Goal: Task Accomplishment & Management: Use online tool/utility

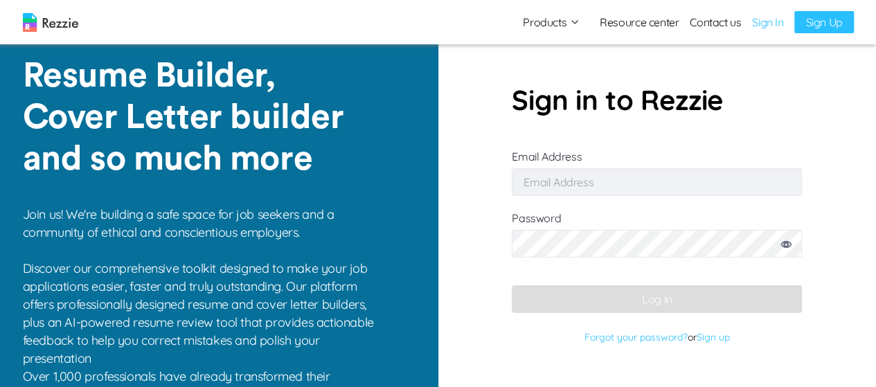
type input "[EMAIL_ADDRESS][DOMAIN_NAME]"
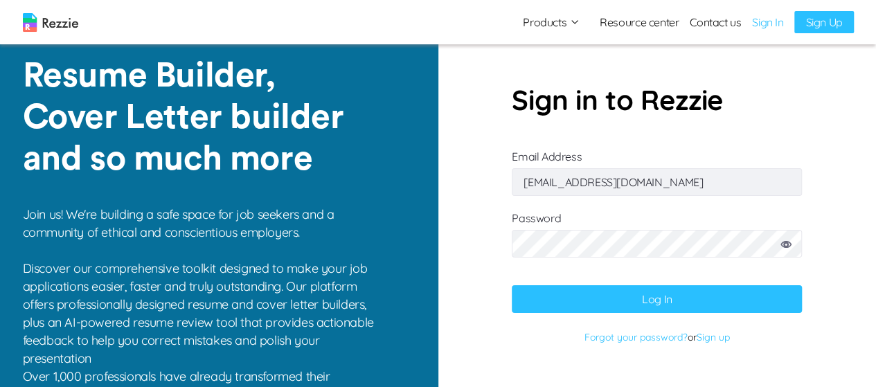
click at [648, 299] on button "Log In" at bounding box center [657, 299] width 290 height 28
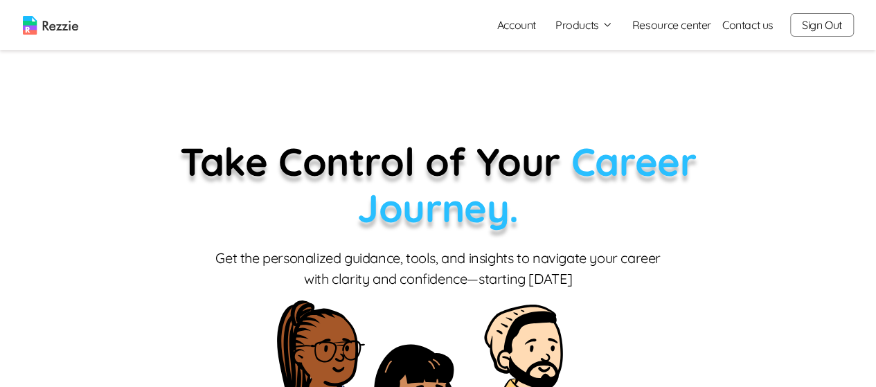
click at [583, 28] on button "Products" at bounding box center [583, 25] width 57 height 17
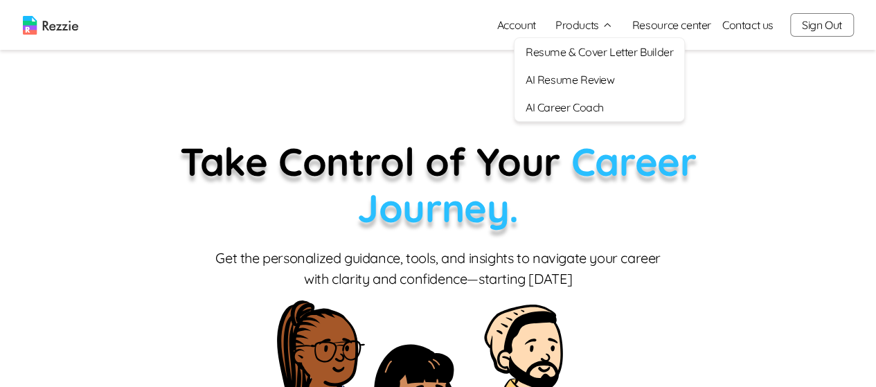
click at [519, 24] on link "Account" at bounding box center [516, 25] width 61 height 28
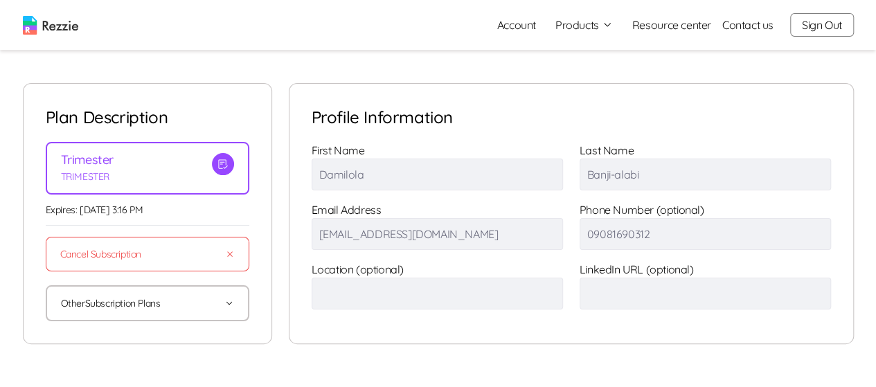
click at [141, 306] on button "Other Subscription Plans" at bounding box center [147, 303] width 173 height 33
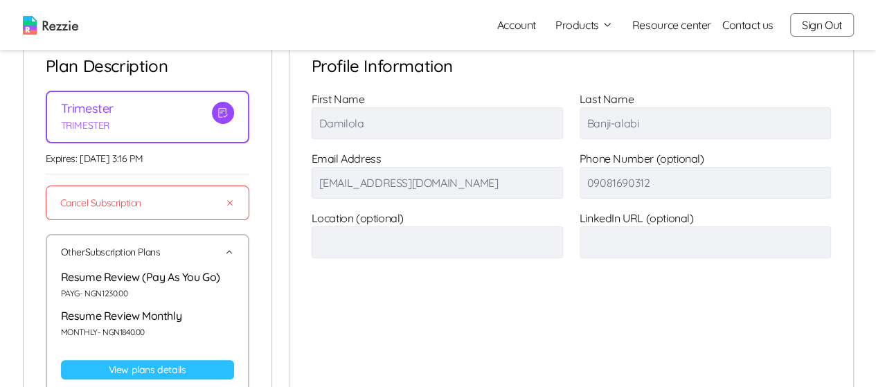
scroll to position [73, 0]
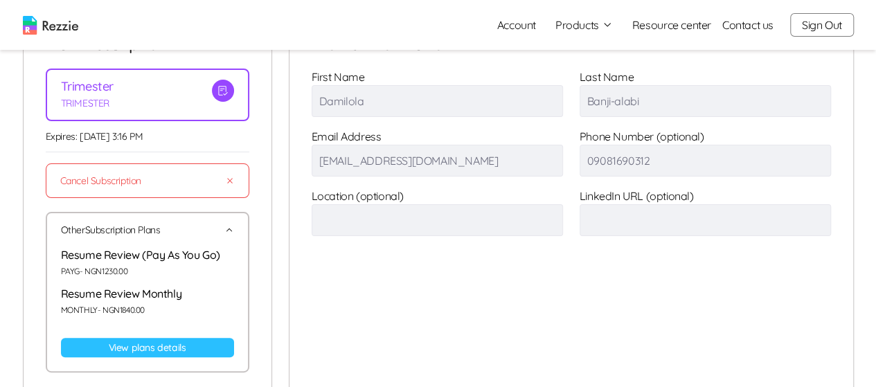
click at [135, 349] on link "View plans details" at bounding box center [147, 347] width 173 height 19
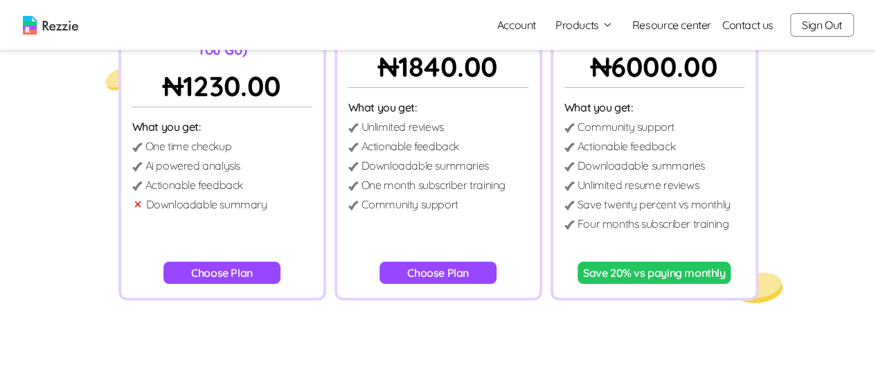
scroll to position [169, 0]
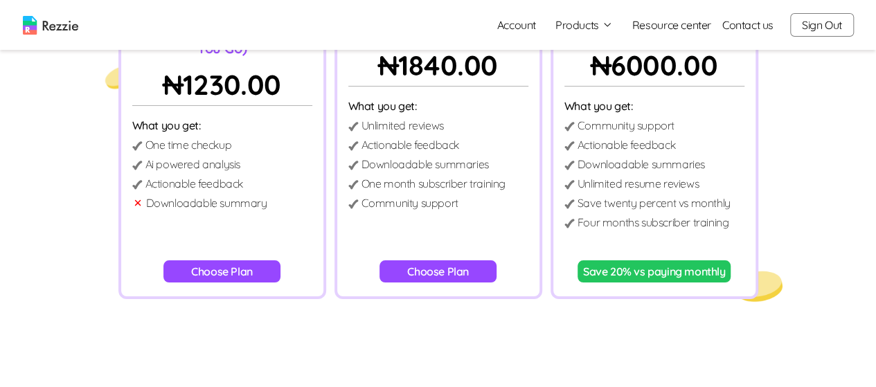
click at [408, 279] on button "Choose Plan" at bounding box center [437, 271] width 117 height 22
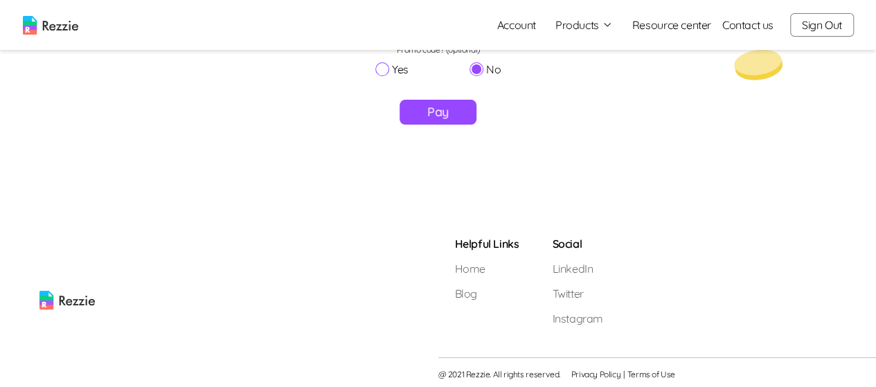
scroll to position [443, 0]
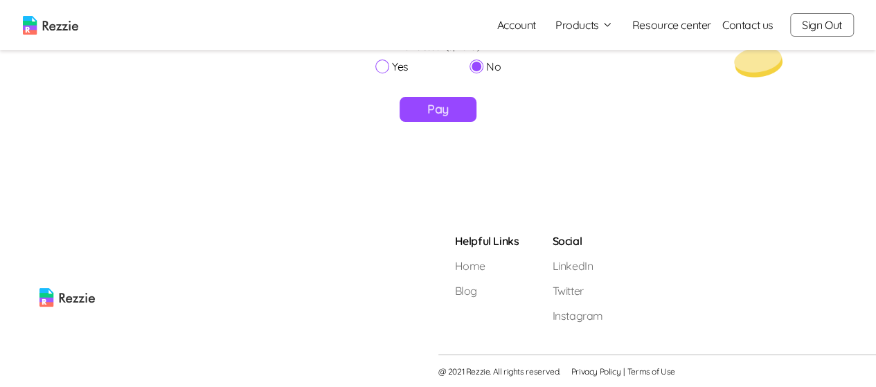
click at [440, 115] on button "Pay" at bounding box center [437, 109] width 77 height 25
click at [834, 19] on button "Sign Out" at bounding box center [822, 25] width 64 height 24
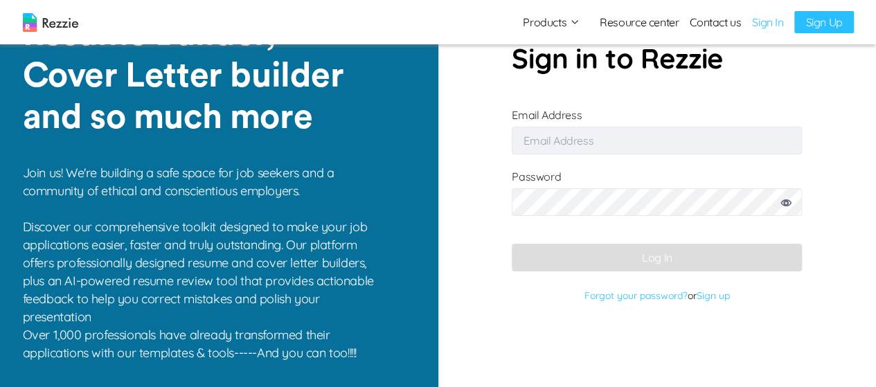
type input "damilola49@gmail.com"
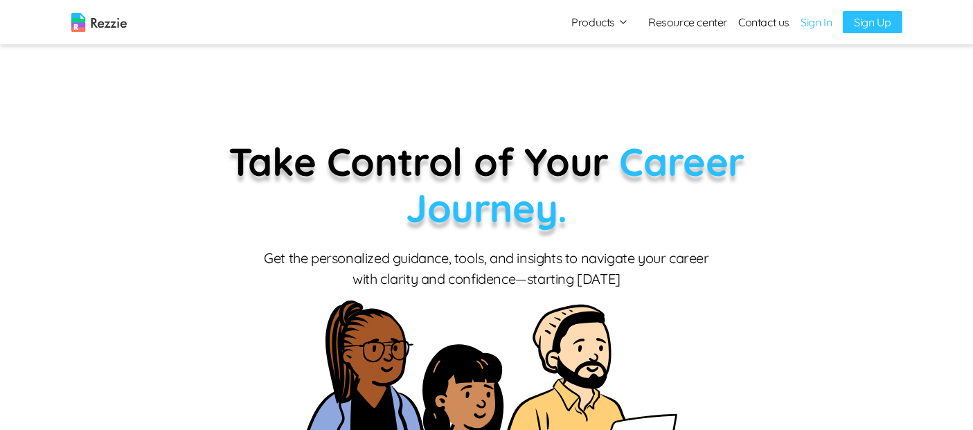
click at [822, 24] on link "Sign In" at bounding box center [815, 22] width 31 height 17
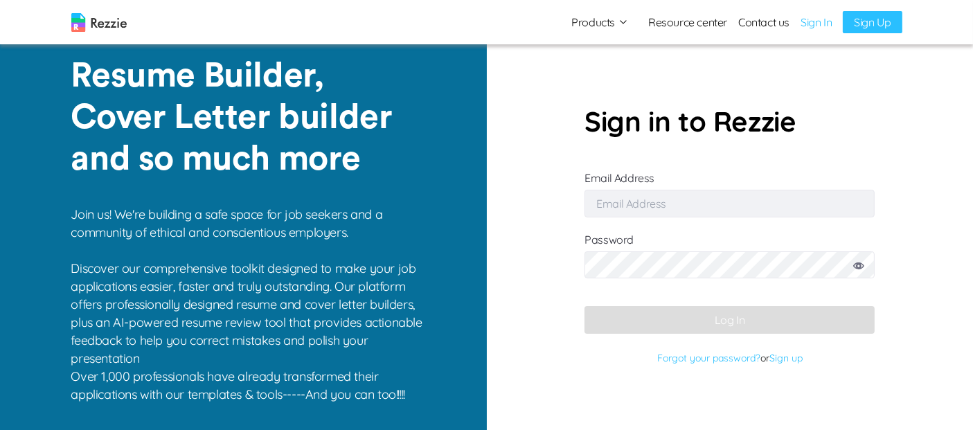
type input "[EMAIL_ADDRESS][DOMAIN_NAME]"
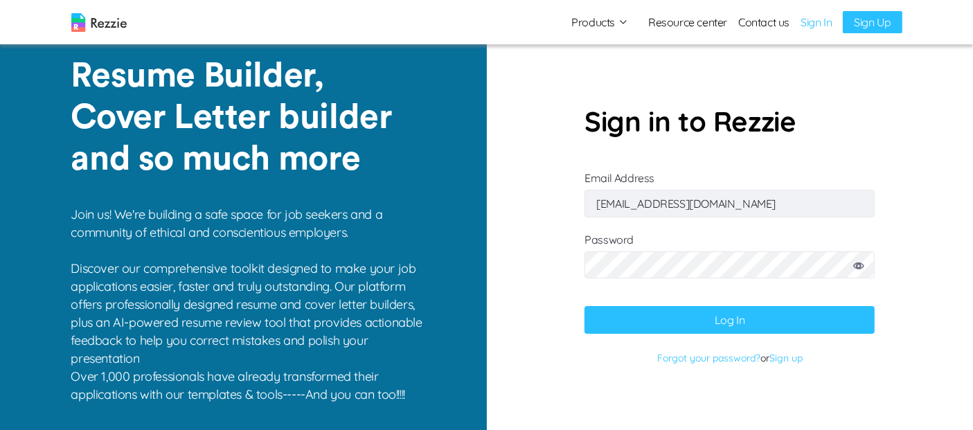
click at [746, 318] on button "Log In" at bounding box center [729, 320] width 290 height 28
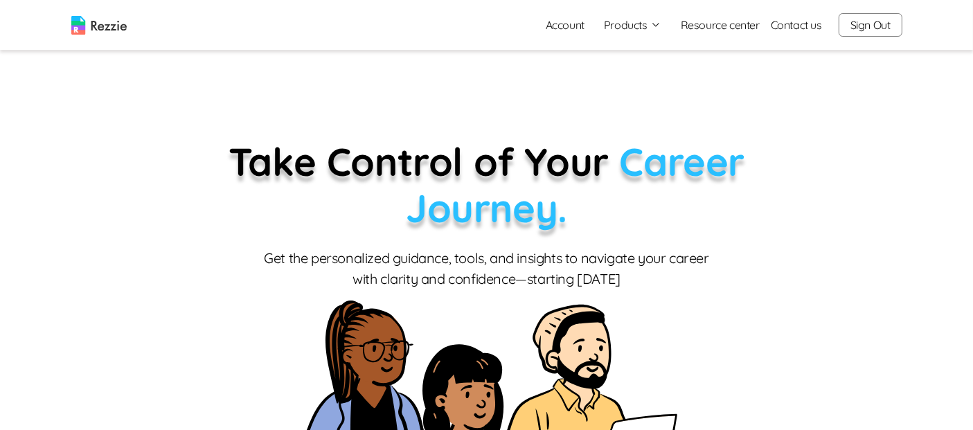
click at [566, 24] on link "Account" at bounding box center [564, 25] width 61 height 28
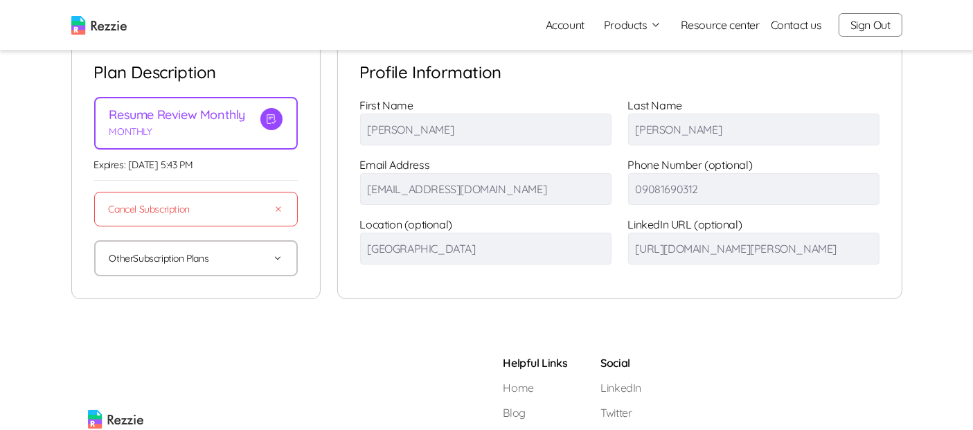
scroll to position [48, 0]
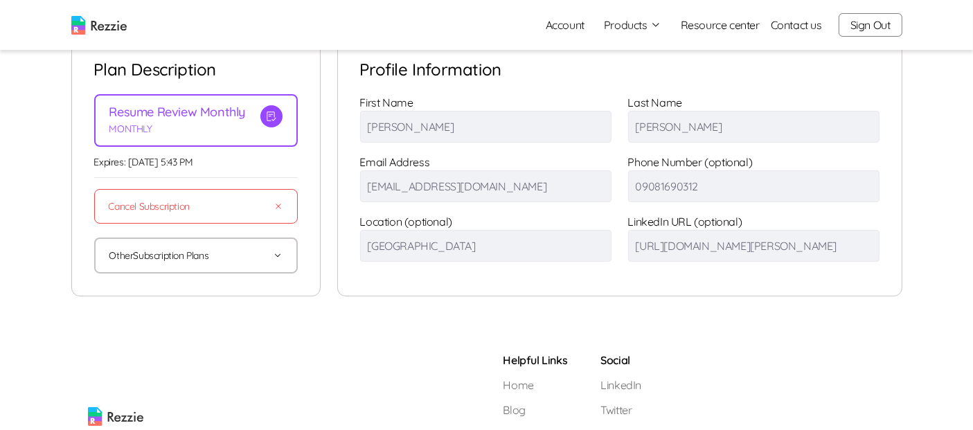
click at [166, 253] on button "Other Subscription Plans" at bounding box center [195, 255] width 173 height 33
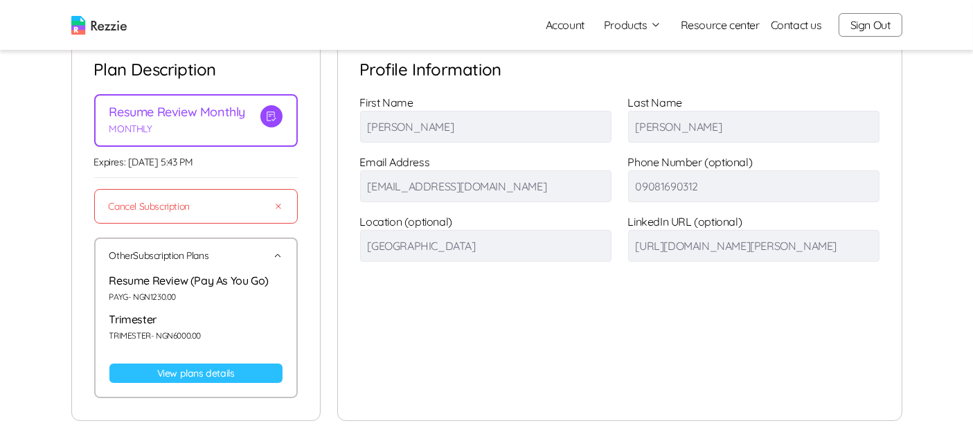
click at [188, 372] on link "View plans details" at bounding box center [195, 372] width 173 height 19
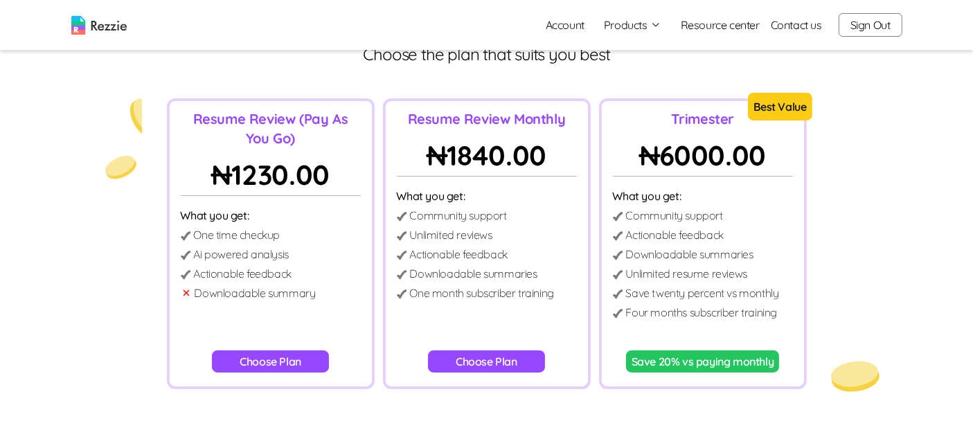
scroll to position [81, 0]
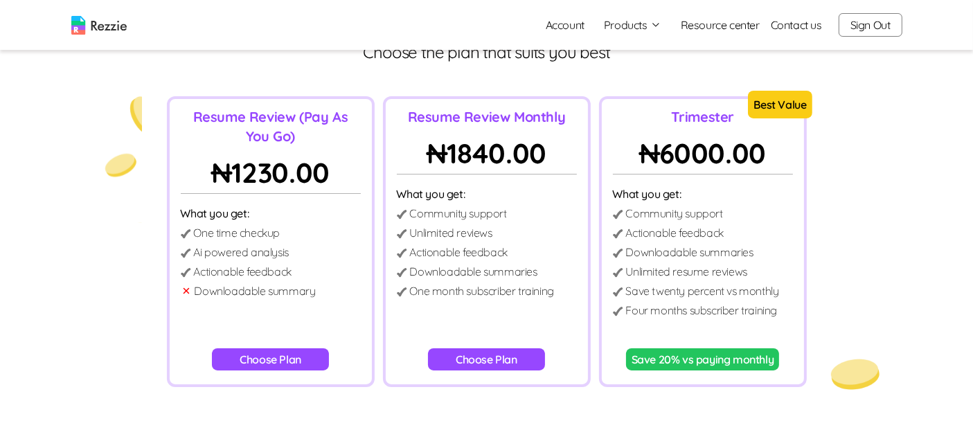
click at [267, 363] on button "Choose Plan" at bounding box center [270, 359] width 117 height 22
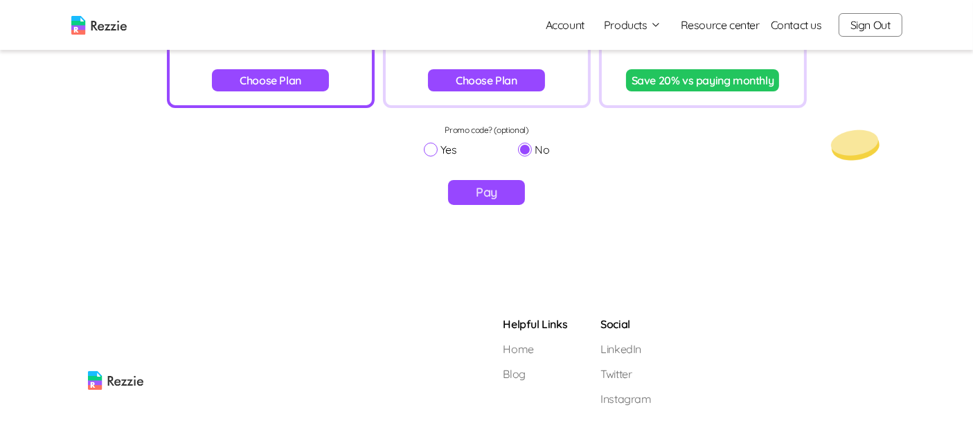
scroll to position [273, 0]
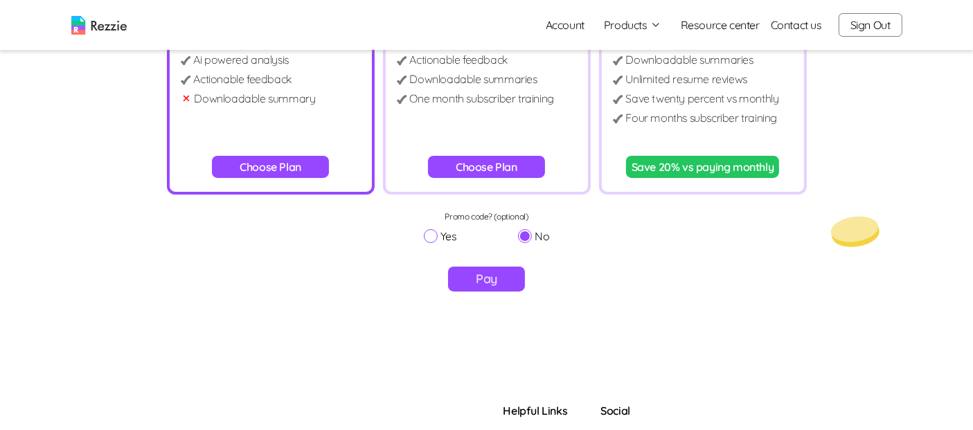
click at [485, 279] on button "Pay" at bounding box center [486, 279] width 77 height 25
click at [502, 170] on button "Choose Plan" at bounding box center [486, 167] width 117 height 22
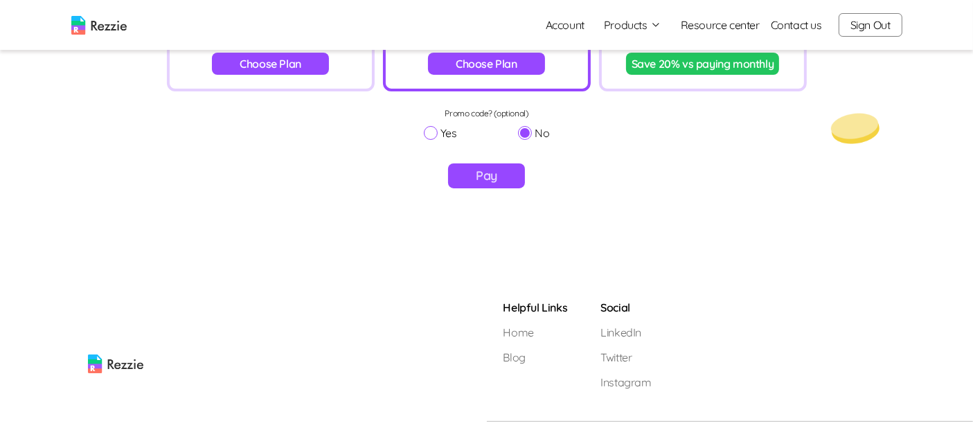
scroll to position [400, 0]
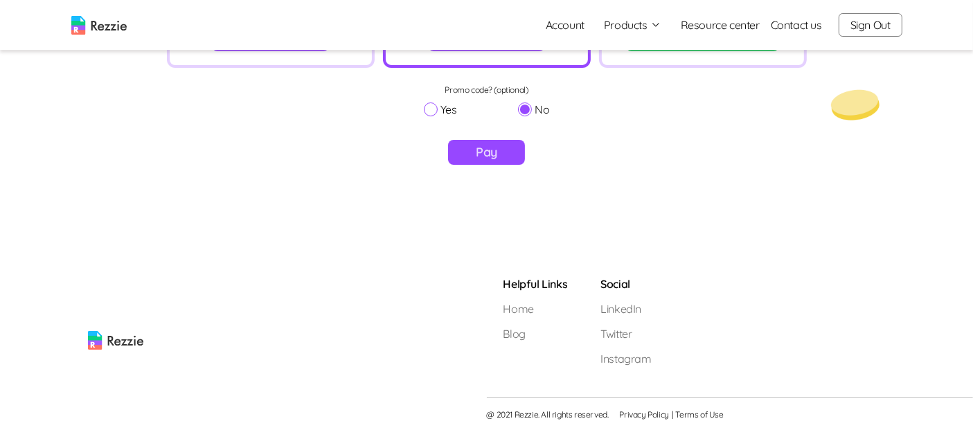
click at [503, 154] on button "Pay" at bounding box center [486, 152] width 77 height 25
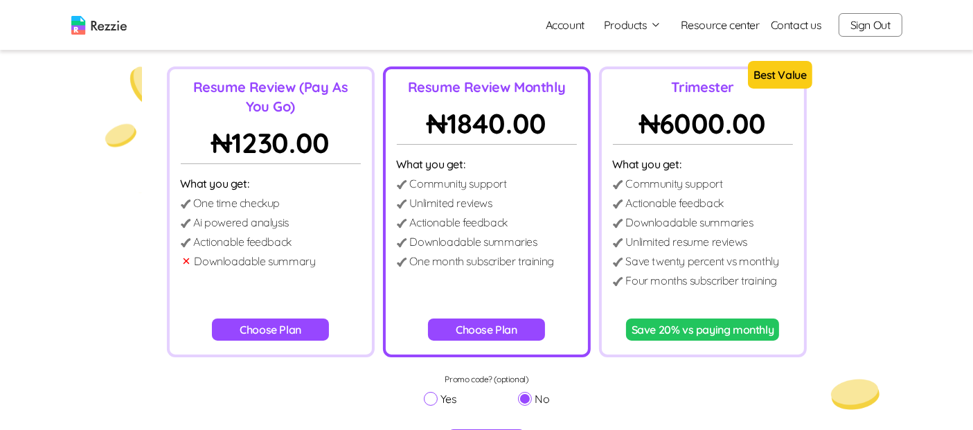
click at [871, 18] on button "Sign Out" at bounding box center [870, 25] width 64 height 24
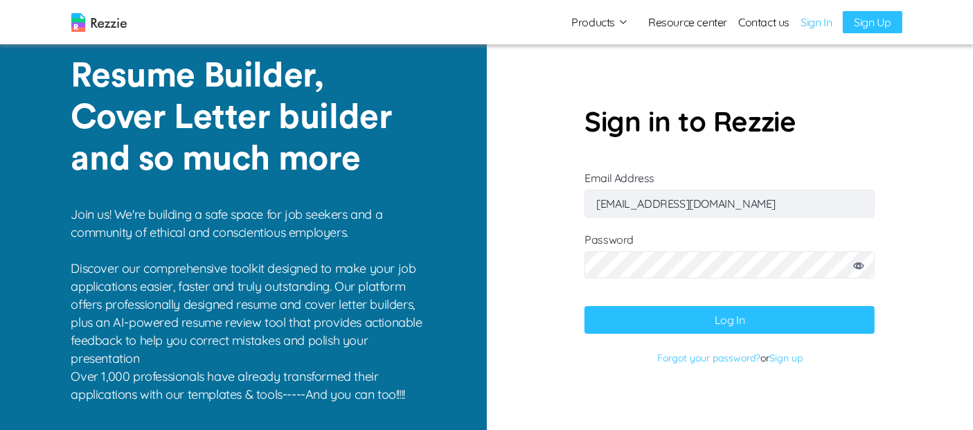
click at [820, 26] on link "Sign In" at bounding box center [815, 22] width 31 height 17
click at [737, 324] on button "Log In" at bounding box center [729, 320] width 290 height 28
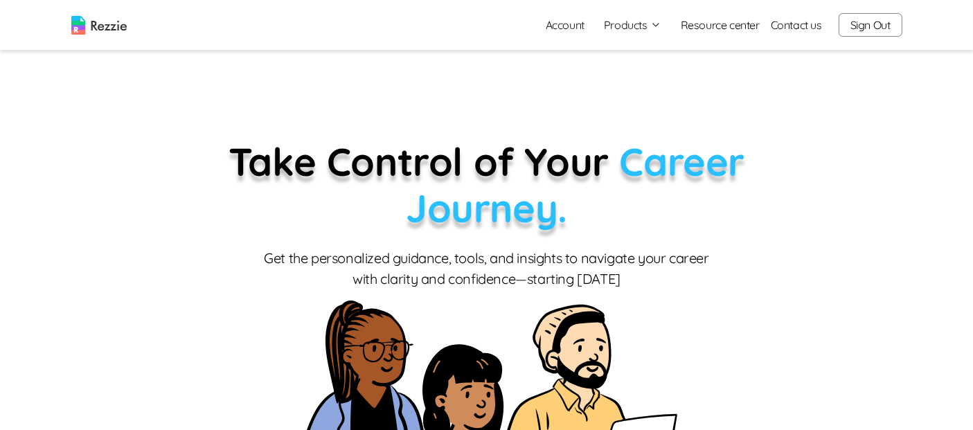
click at [633, 26] on button "Products" at bounding box center [632, 25] width 57 height 17
click at [649, 79] on link "AI Resume Review" at bounding box center [648, 80] width 170 height 28
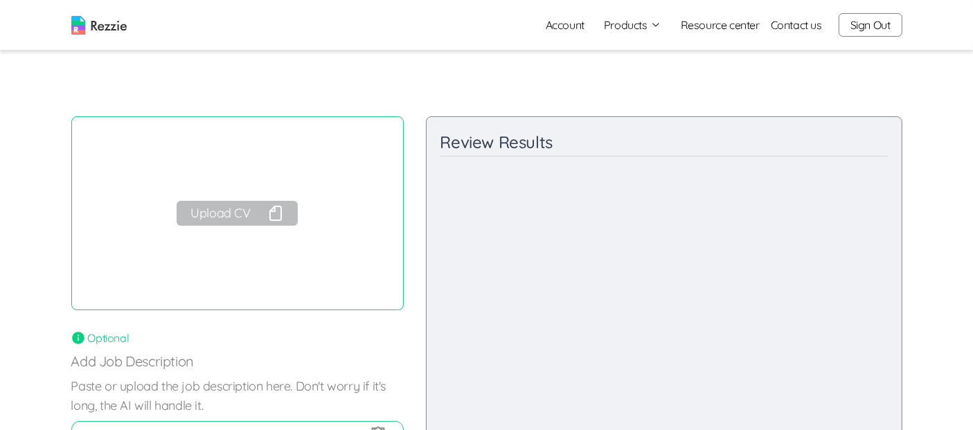
click at [259, 209] on button "Upload CV" at bounding box center [237, 213] width 120 height 25
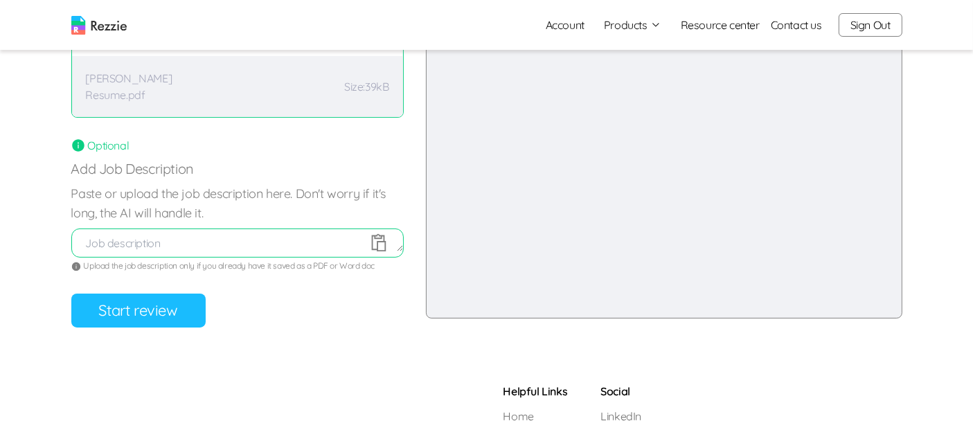
scroll to position [204, 0]
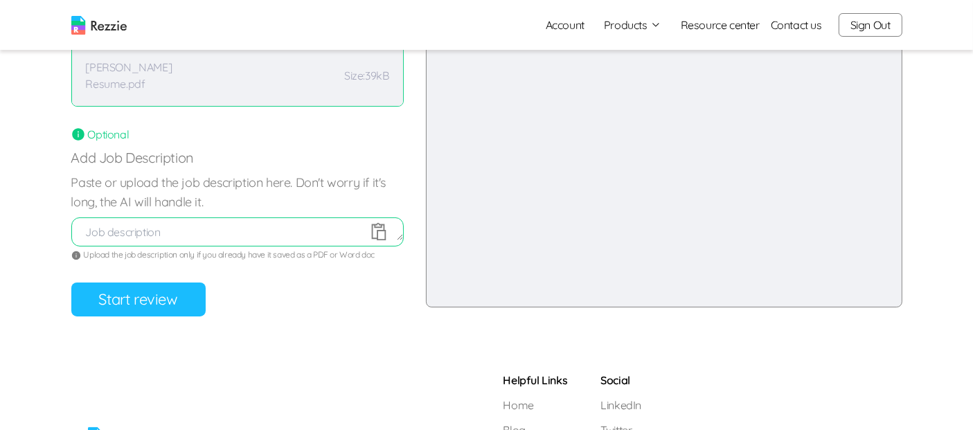
click at [174, 309] on button "Start review" at bounding box center [138, 299] width 134 height 34
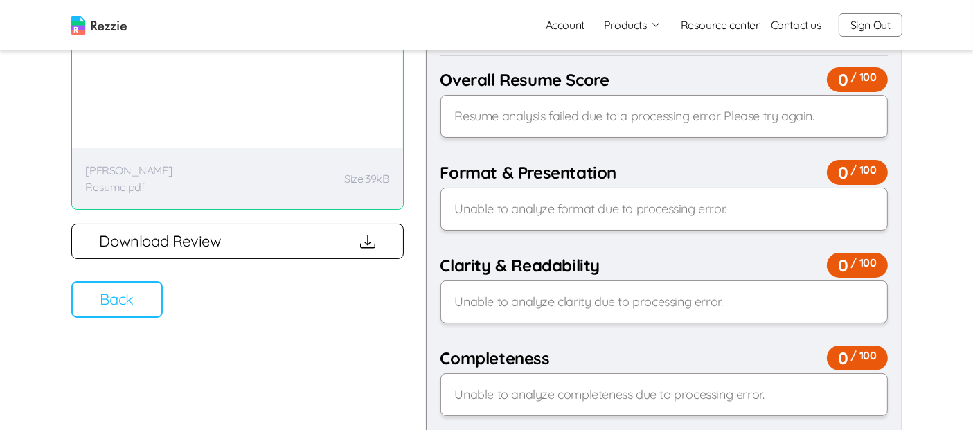
scroll to position [109, 0]
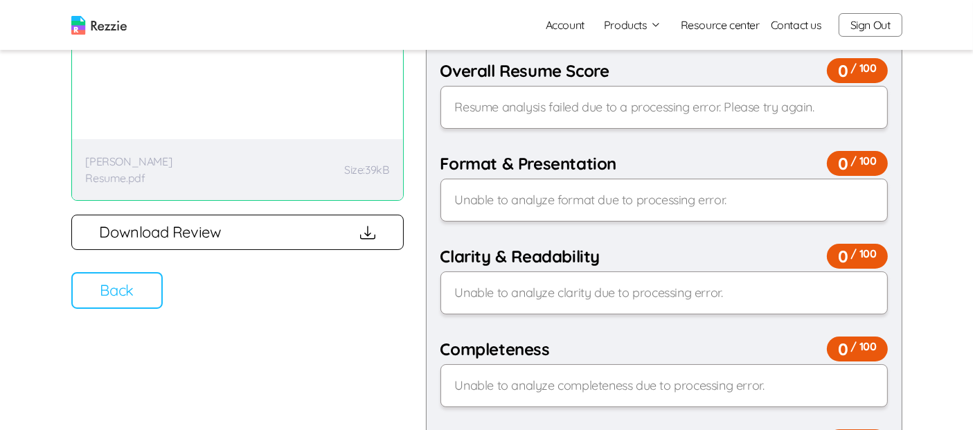
click at [146, 299] on button "Back" at bounding box center [116, 290] width 91 height 37
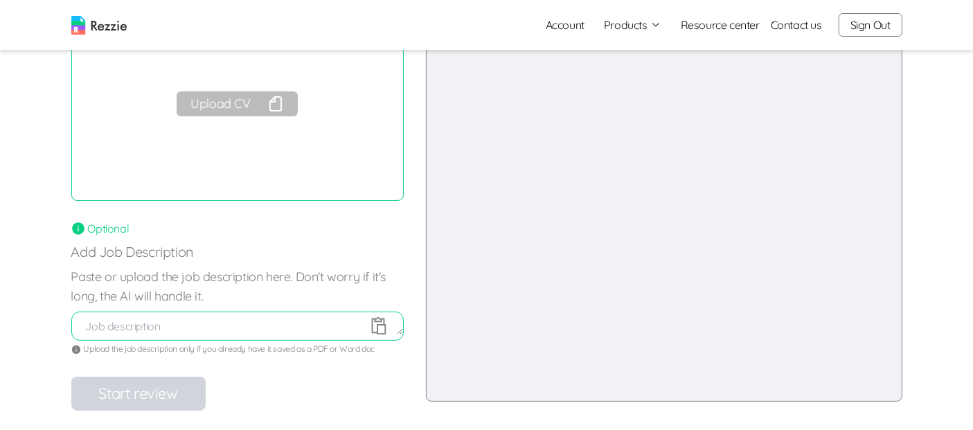
click at [261, 102] on button "Upload CV" at bounding box center [237, 103] width 120 height 25
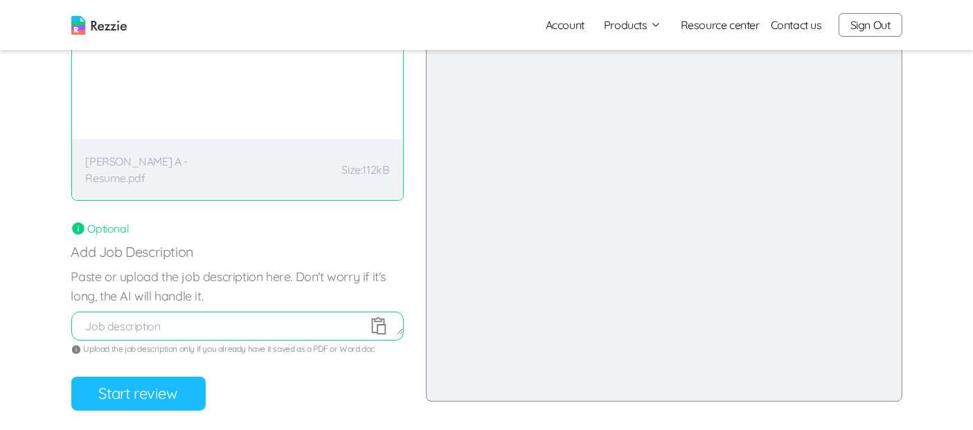
click at [161, 394] on button "Start review" at bounding box center [138, 394] width 134 height 34
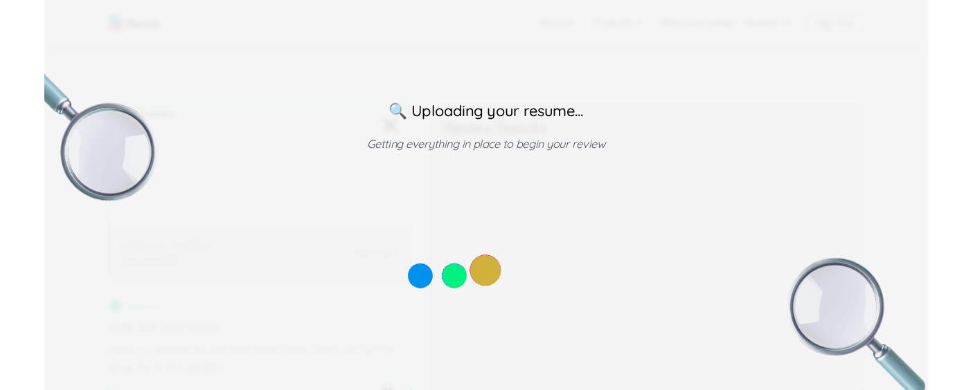
scroll to position [0, 0]
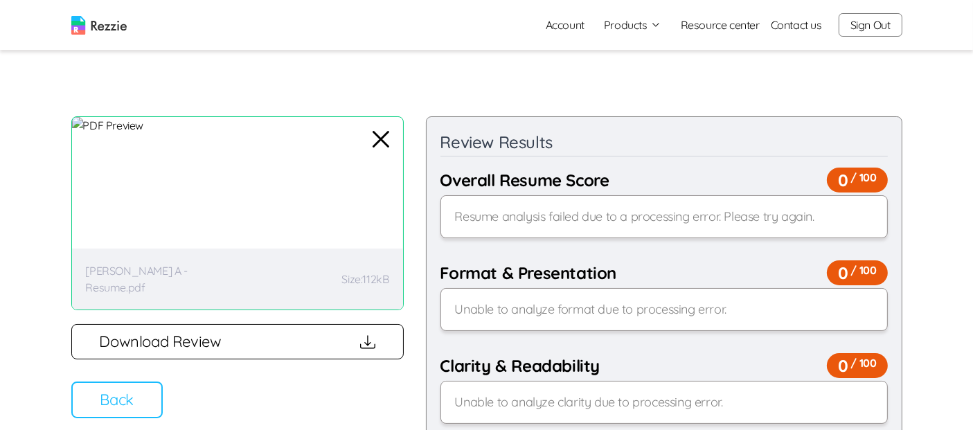
click at [145, 411] on button "Back" at bounding box center [116, 399] width 91 height 37
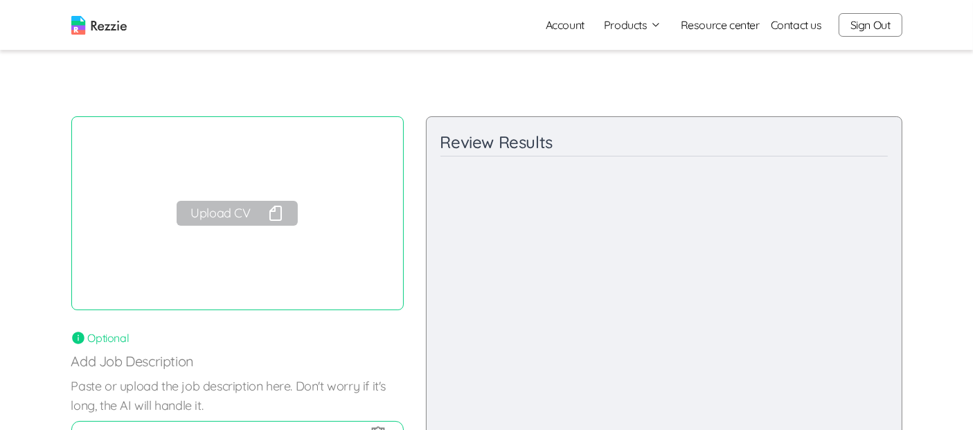
click at [872, 30] on button "Sign Out" at bounding box center [870, 25] width 64 height 24
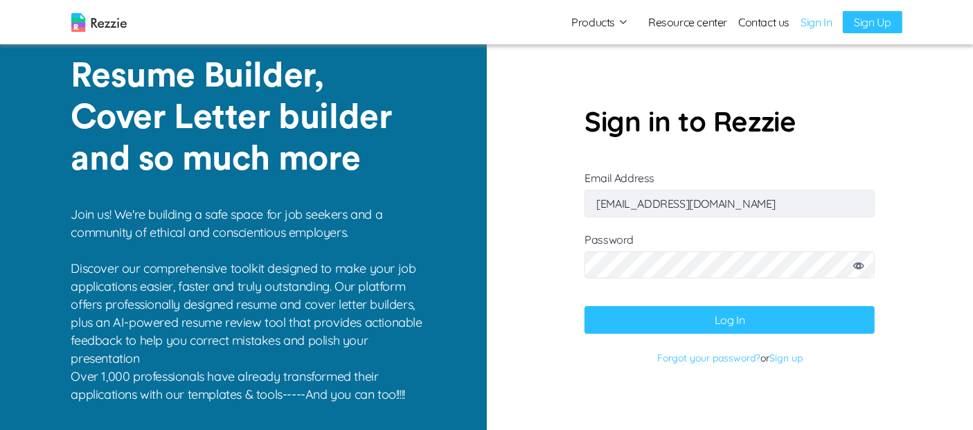
click at [767, 316] on button "Log In" at bounding box center [729, 320] width 290 height 28
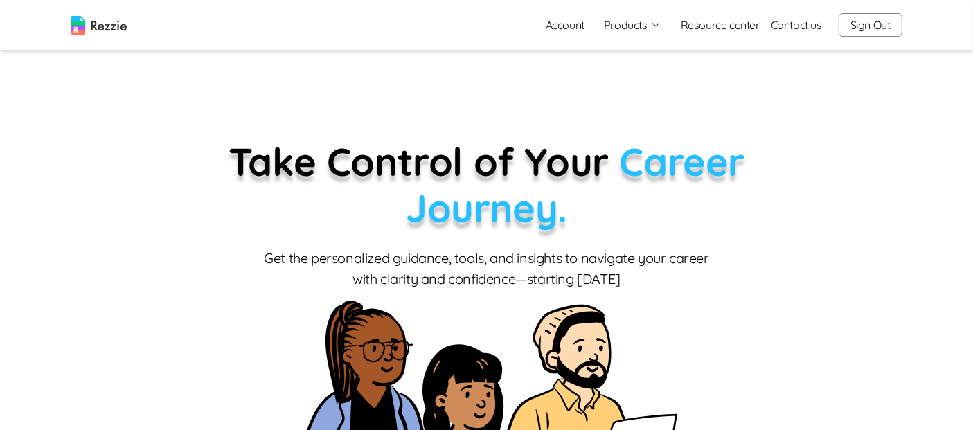
click at [638, 24] on button "Products" at bounding box center [632, 25] width 57 height 17
click at [642, 79] on link "AI Resume Review" at bounding box center [648, 80] width 170 height 28
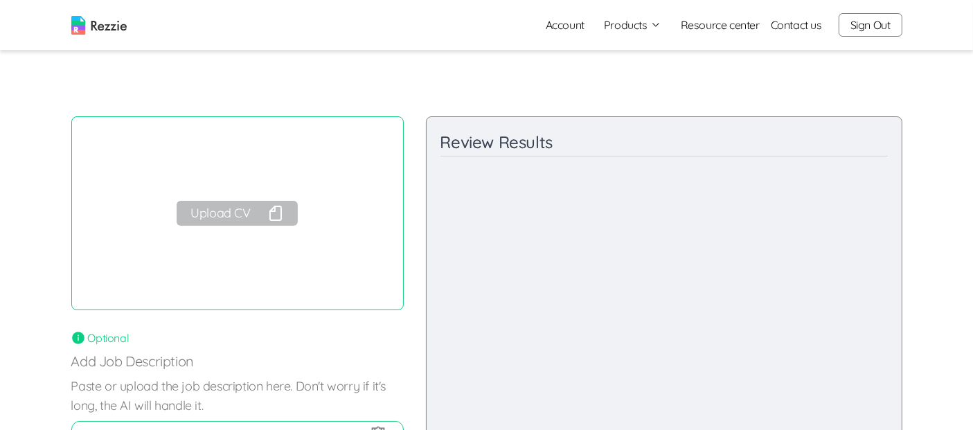
click at [253, 217] on button "Upload CV" at bounding box center [237, 213] width 120 height 25
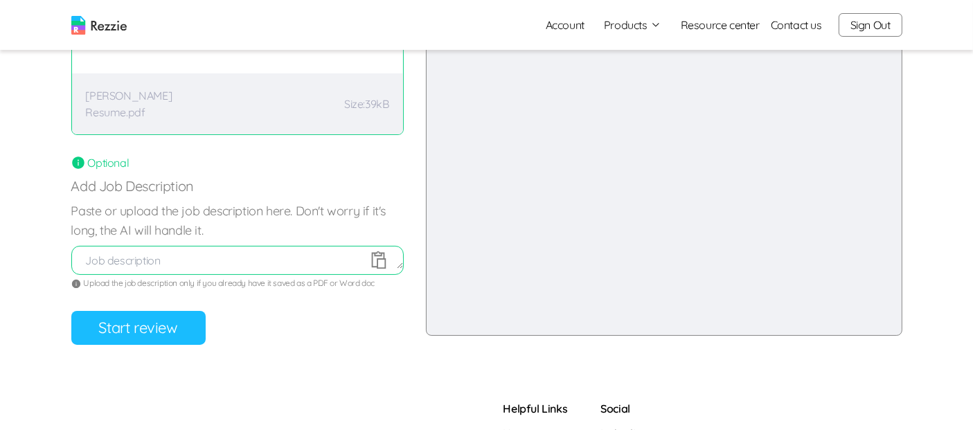
scroll to position [176, 0]
click at [156, 320] on button "Start review" at bounding box center [138, 327] width 134 height 34
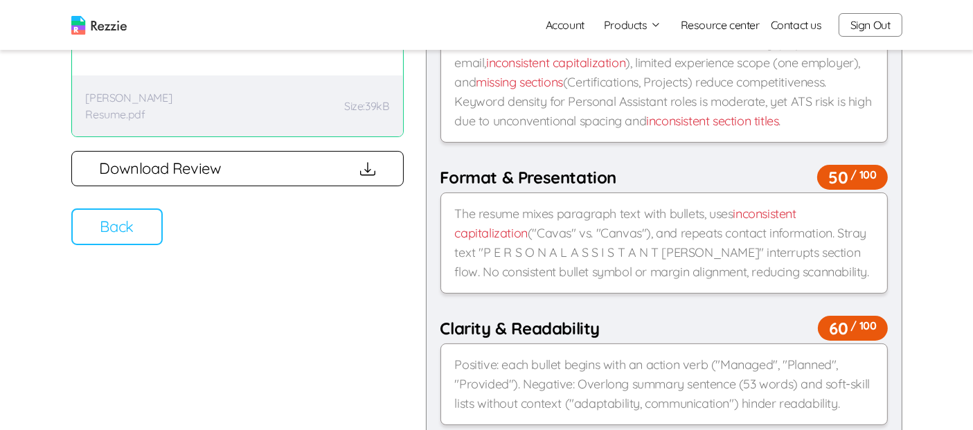
scroll to position [0, 0]
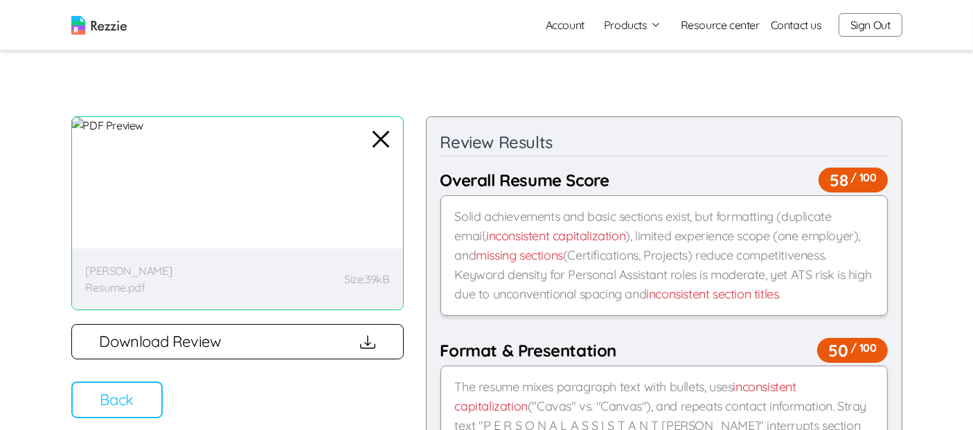
click at [137, 405] on button "Back" at bounding box center [116, 399] width 91 height 37
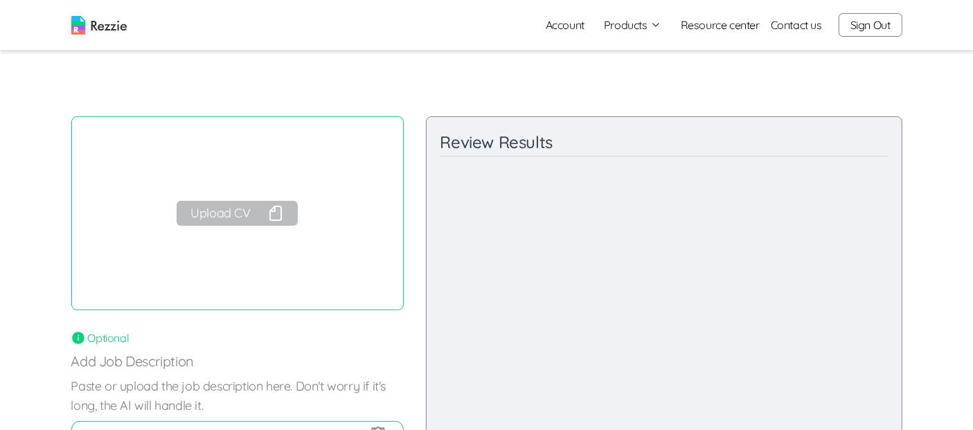
click at [245, 206] on button "Upload CV" at bounding box center [237, 213] width 120 height 25
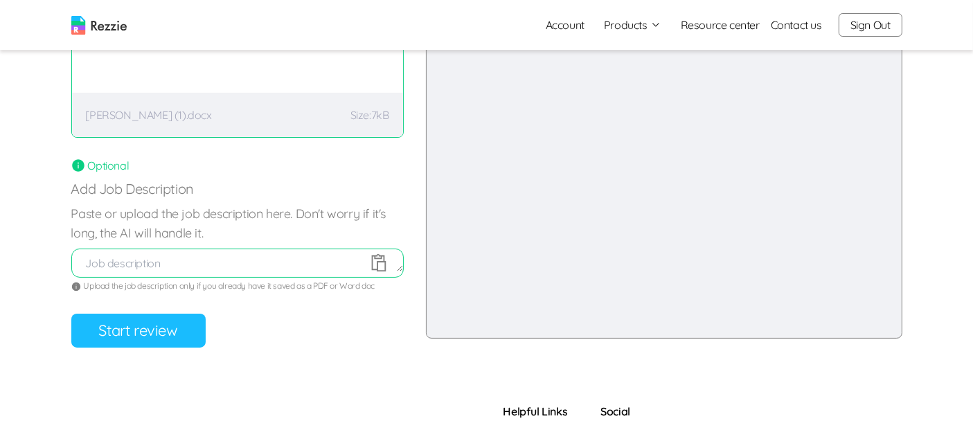
scroll to position [219, 0]
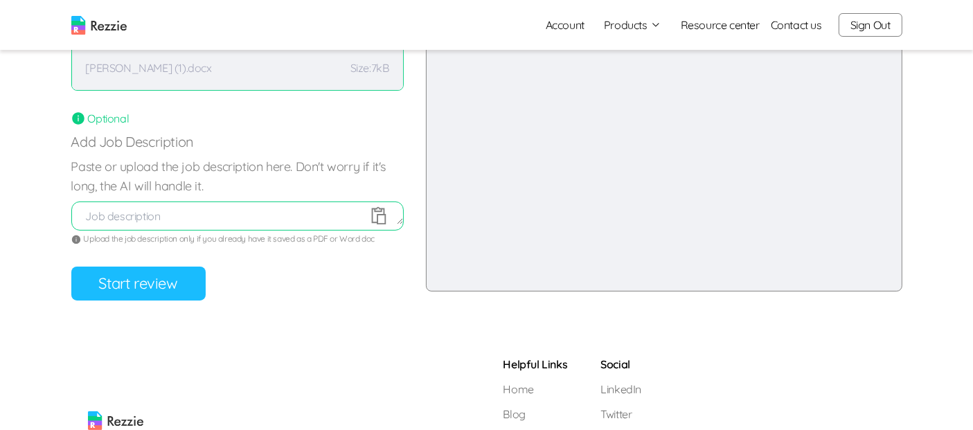
click at [170, 283] on button "Start review" at bounding box center [138, 284] width 134 height 34
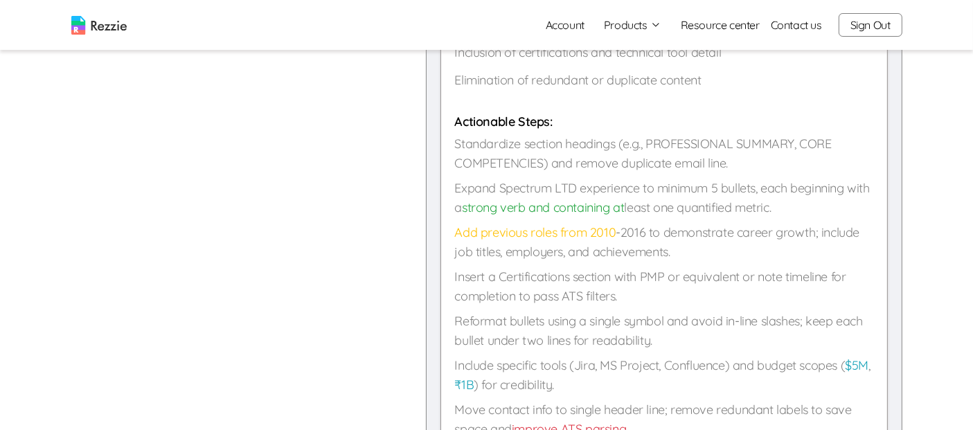
scroll to position [1228, 0]
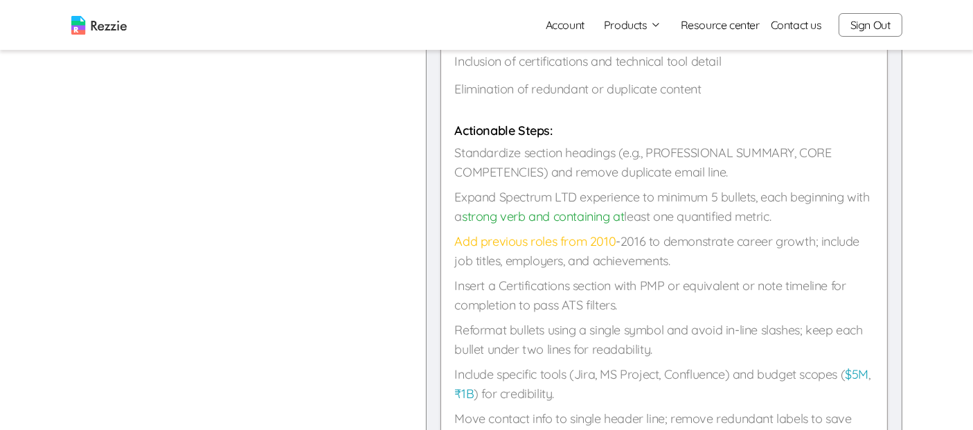
click at [817, 325] on p "Reformat bullets using a single symbol and avoid in-line slashes; keep each bul…" at bounding box center [664, 340] width 418 height 39
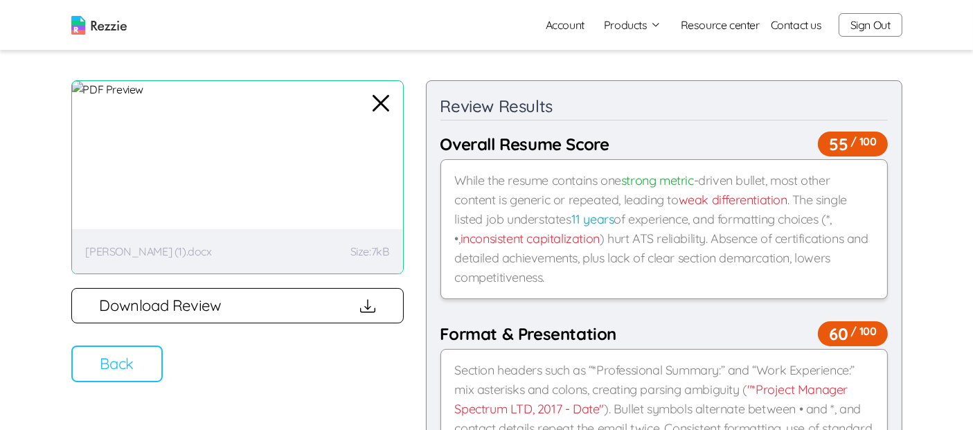
scroll to position [51, 0]
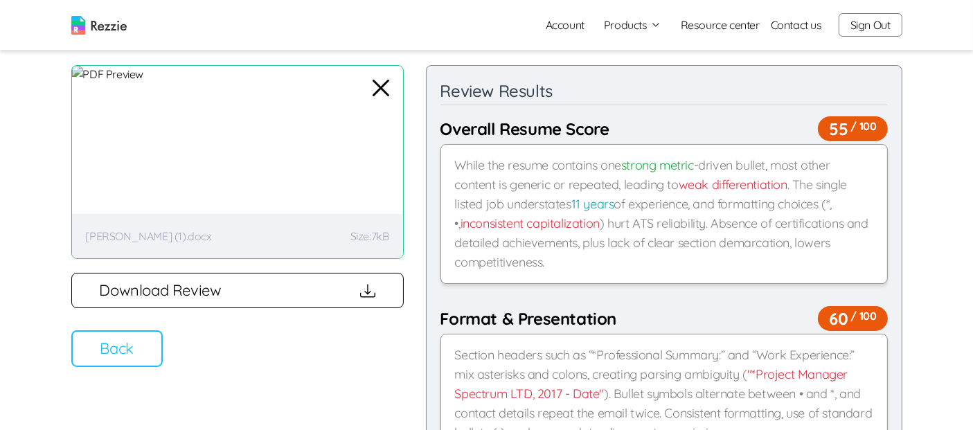
click at [129, 361] on button "Back" at bounding box center [116, 348] width 91 height 37
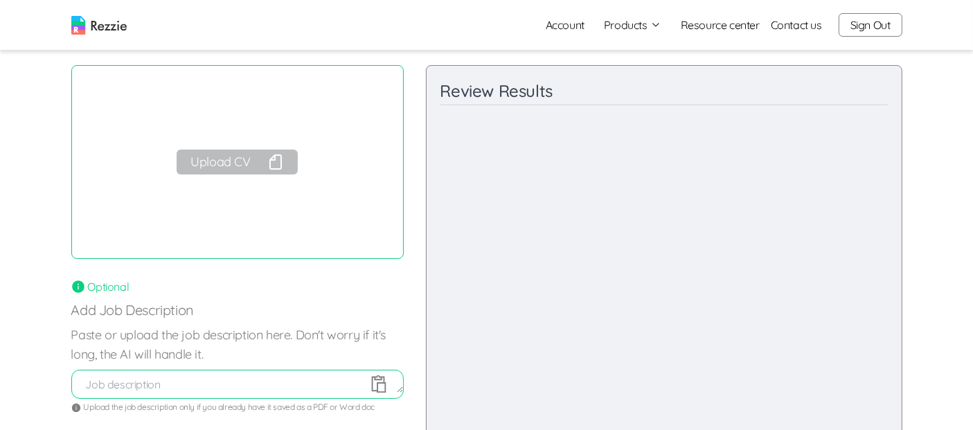
click at [261, 163] on button "Upload CV" at bounding box center [237, 162] width 120 height 25
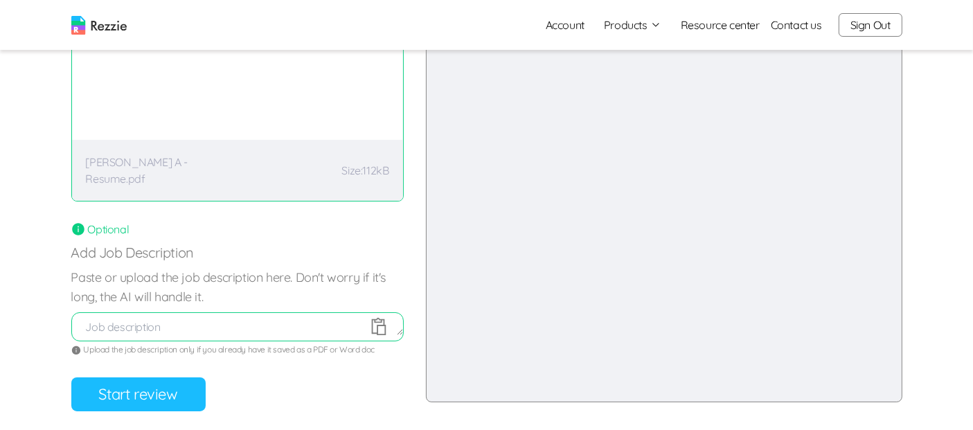
scroll to position [112, 0]
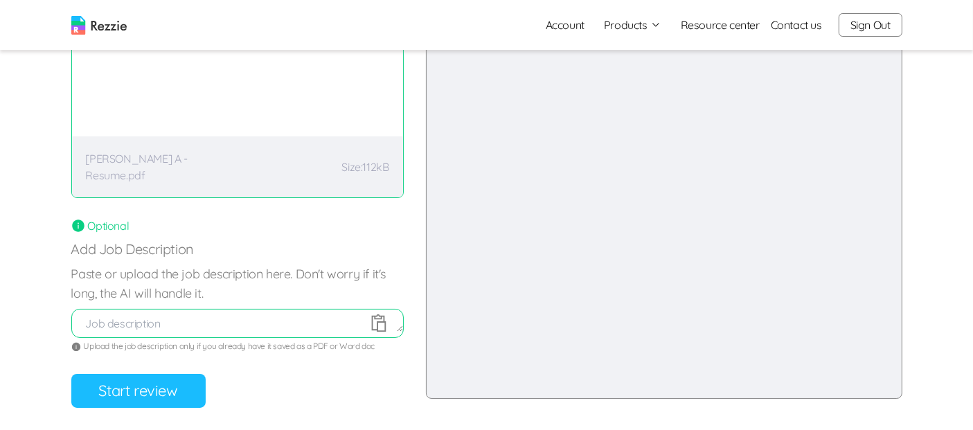
click at [112, 389] on button "Start review" at bounding box center [138, 391] width 134 height 34
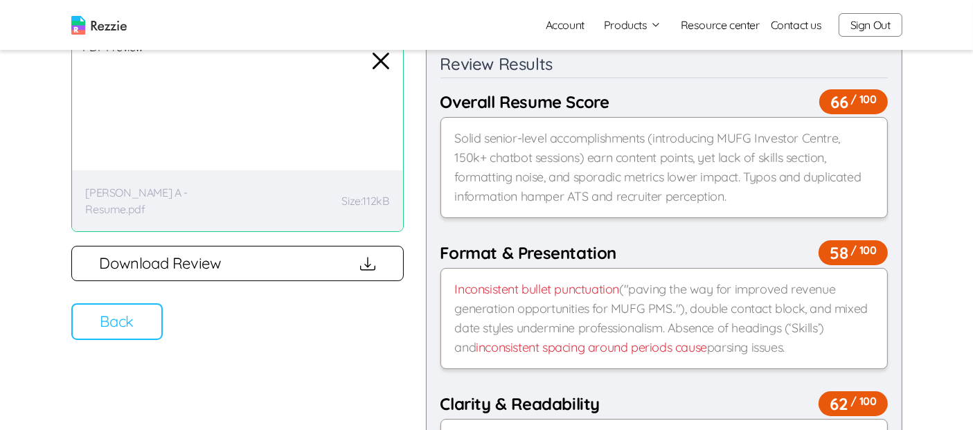
scroll to position [84, 0]
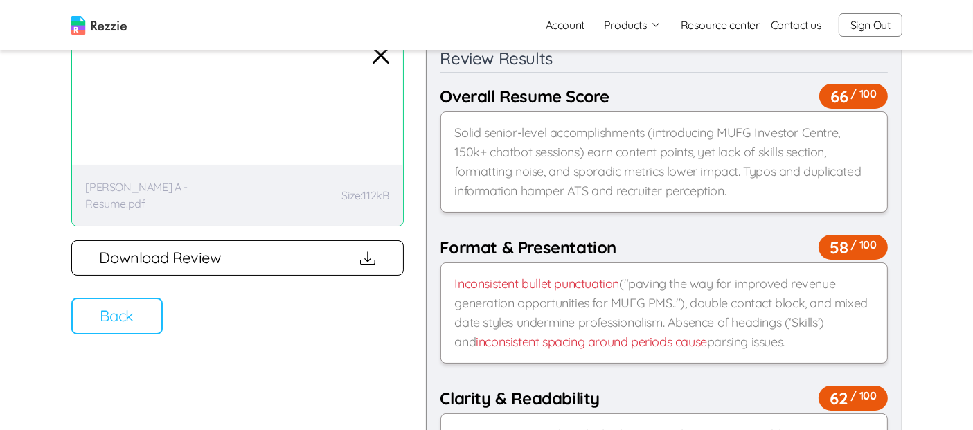
click at [129, 330] on button "Back" at bounding box center [116, 316] width 91 height 37
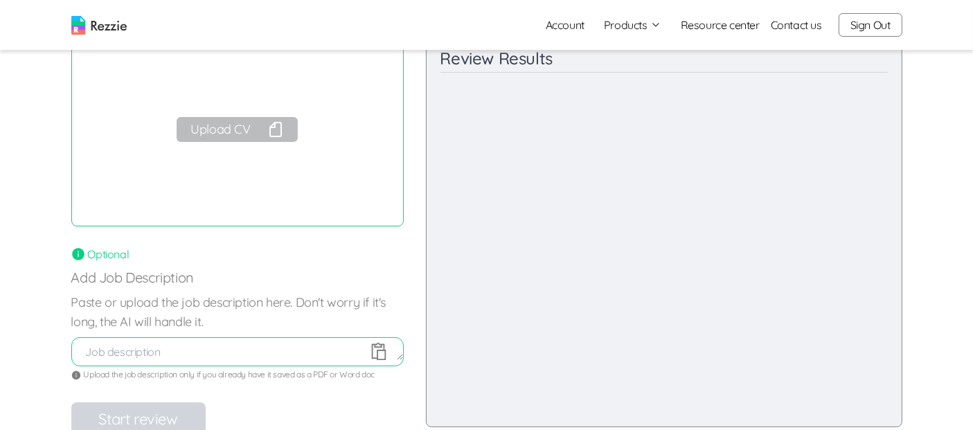
scroll to position [0, 0]
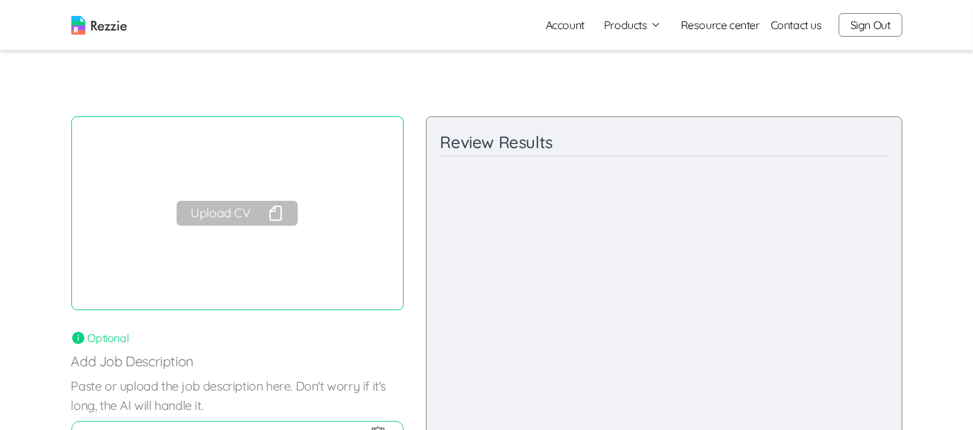
click at [868, 26] on button "Sign Out" at bounding box center [870, 25] width 64 height 24
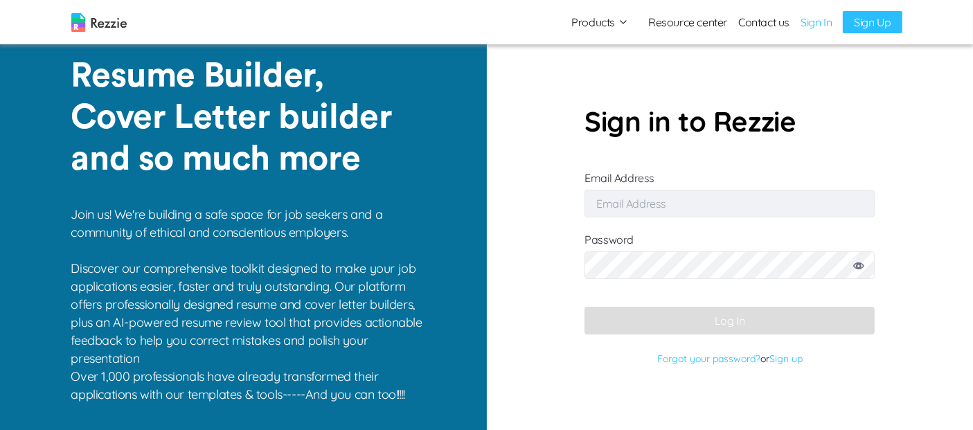
type input "[EMAIL_ADDRESS][DOMAIN_NAME]"
